Goal: Information Seeking & Learning: Learn about a topic

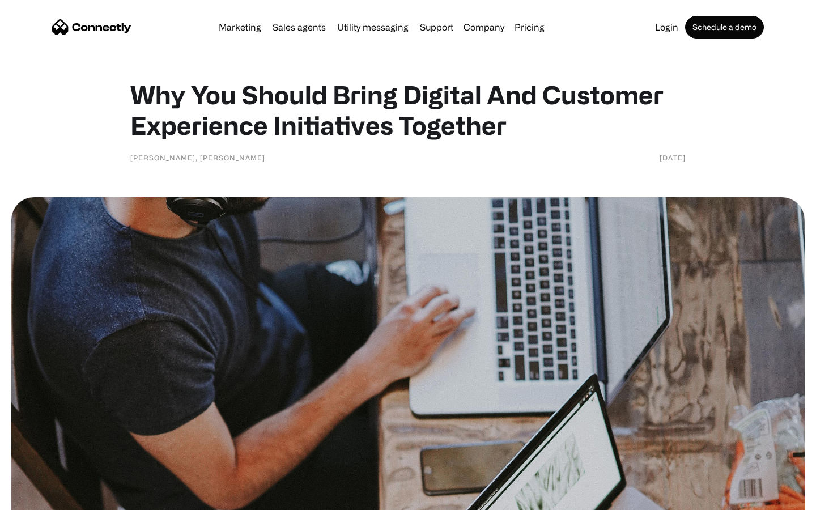
scroll to position [697, 0]
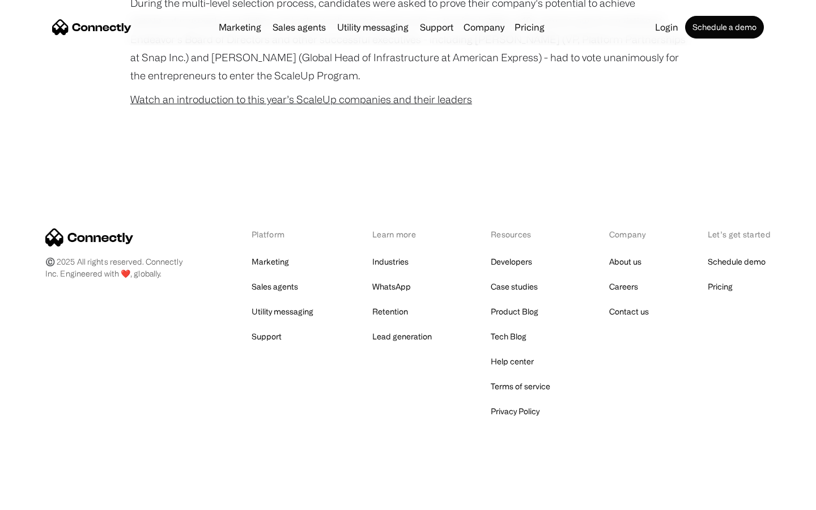
scroll to position [727, 0]
